Goal: Information Seeking & Learning: Understand process/instructions

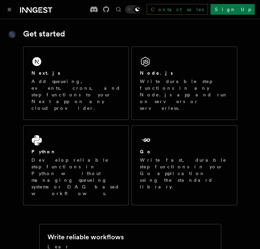
scroll to position [101, 0]
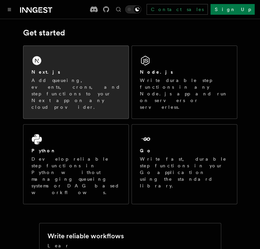
click at [24, 76] on div "Next.js Add queueing, events, crons, and step functions to your Next app on any…" at bounding box center [75, 82] width 105 height 73
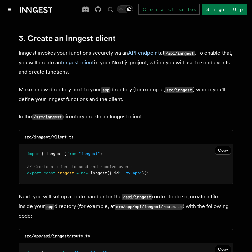
scroll to position [771, 0]
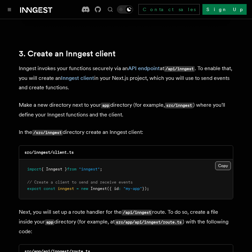
click at [218, 161] on button "Copy Copied" at bounding box center [223, 165] width 16 height 9
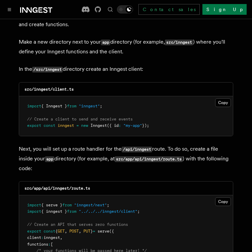
scroll to position [872, 0]
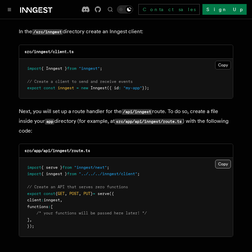
click at [222, 160] on button "Copy Copied" at bounding box center [223, 164] width 16 height 9
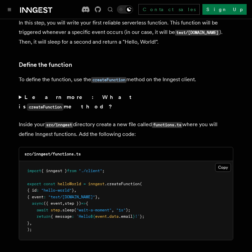
scroll to position [1173, 0]
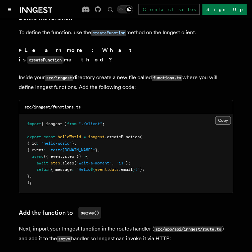
click at [217, 116] on button "Copy Copied" at bounding box center [223, 120] width 16 height 9
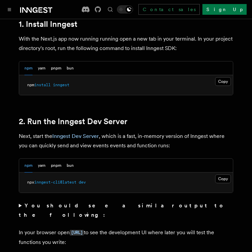
scroll to position [402, 0]
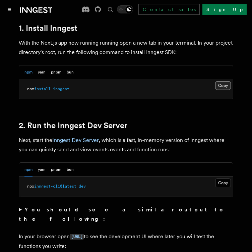
click at [229, 81] on button "Copy Copied" at bounding box center [223, 85] width 16 height 9
